Goal: Communication & Community: Answer question/provide support

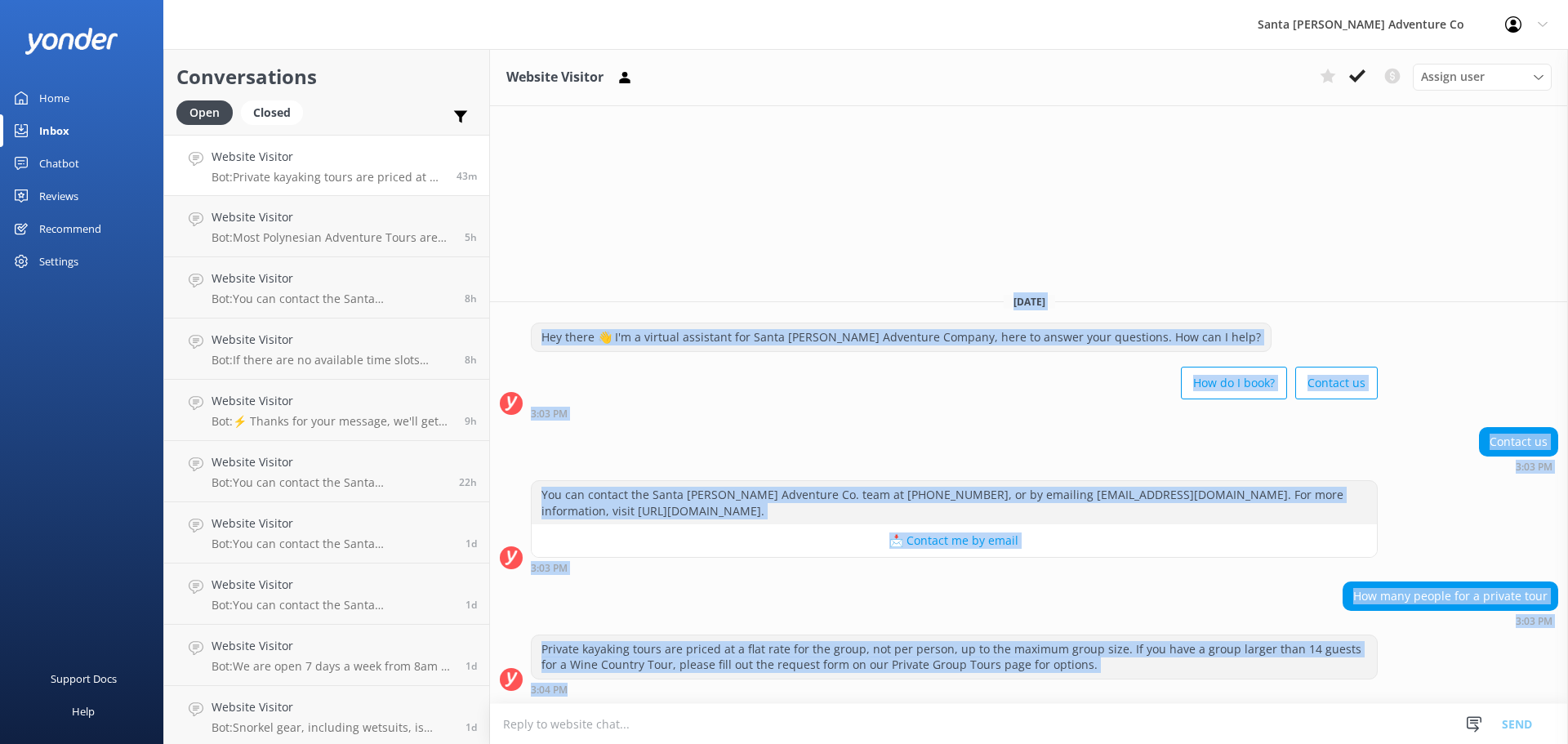
drag, startPoint x: 1088, startPoint y: 685, endPoint x: 538, endPoint y: 232, distance: 712.5
click at [538, 232] on div "Website Visitor Assign user Will [PERSON_NAME] [PERSON_NAME] Let's Go Gabe [DAT…" at bounding box center [1029, 395] width 1078 height 695
drag, startPoint x: 834, startPoint y: 488, endPoint x: 1093, endPoint y: 678, distance: 321.2
click at [1093, 678] on div "Website Visitor Assign user Will [PERSON_NAME] [PERSON_NAME] Let's Go Gabe [DAT…" at bounding box center [1029, 395] width 1078 height 695
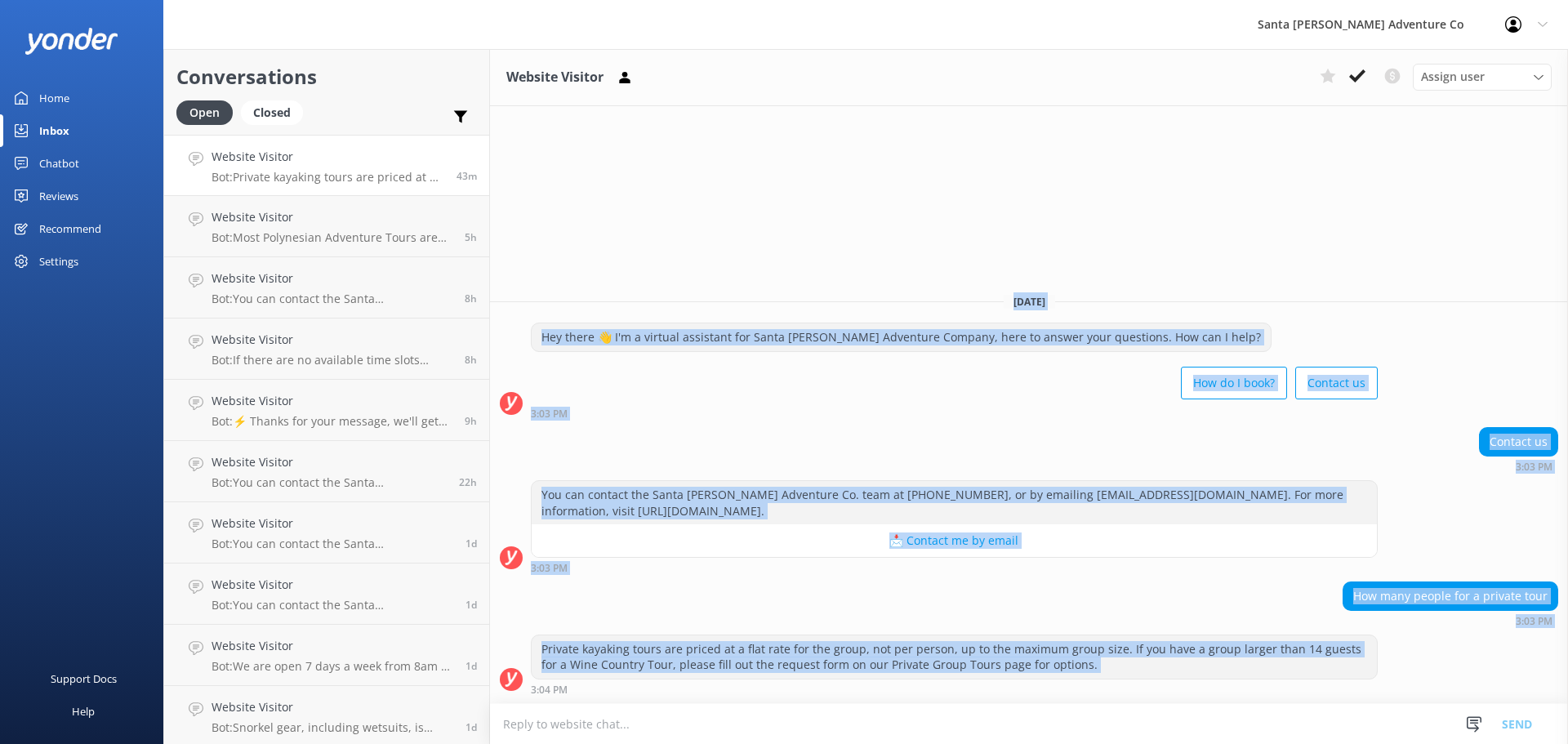
click at [1093, 679] on div "Private kayaking tours are priced at a flat rate for the group, not per person,…" at bounding box center [954, 665] width 846 height 61
drag, startPoint x: 869, startPoint y: 535, endPoint x: 622, endPoint y: 224, distance: 397.2
click at [622, 224] on div "Website Visitor Assign user Will [PERSON_NAME] [PERSON_NAME] Let's Go Gabe [DAT…" at bounding box center [1029, 395] width 1078 height 695
drag, startPoint x: 622, startPoint y: 224, endPoint x: 1074, endPoint y: 732, distance: 680.0
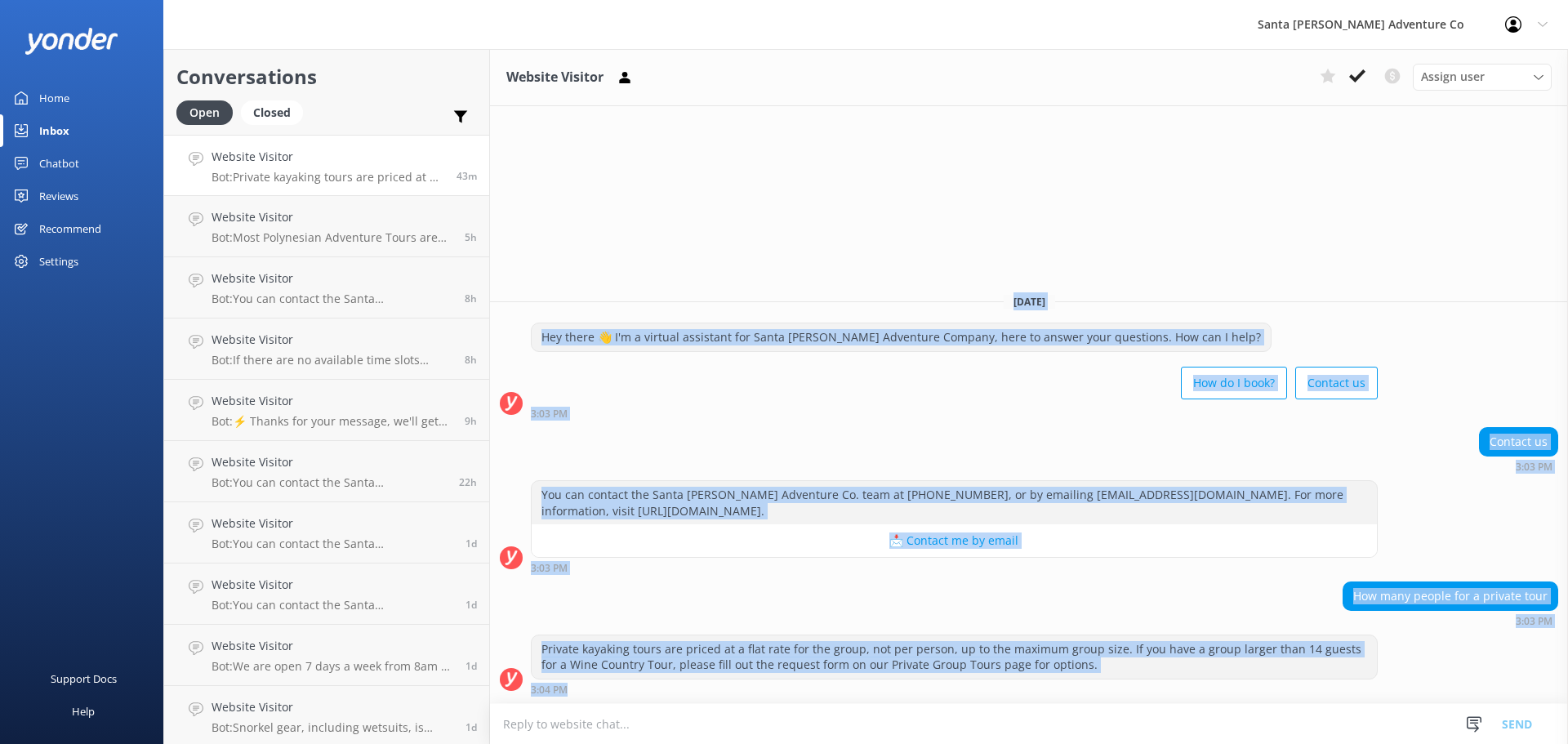
click at [1074, 732] on div "Website Visitor Assign user Will [PERSON_NAME] [PERSON_NAME] Let's Go Gabe [DAT…" at bounding box center [1029, 395] width 1078 height 695
click at [723, 609] on div "How many people for a private tour 3:03 PM" at bounding box center [1029, 604] width 1078 height 45
drag, startPoint x: 840, startPoint y: 439, endPoint x: 1180, endPoint y: 717, distance: 439.2
click at [1180, 717] on div "Website Visitor Assign user Will [PERSON_NAME] [PERSON_NAME] Let's Go Gabe [DAT…" at bounding box center [1029, 395] width 1078 height 695
click at [951, 627] on div "How many people for a private tour 3:03 PM" at bounding box center [1029, 607] width 1078 height 53
